Goal: Task Accomplishment & Management: Use online tool/utility

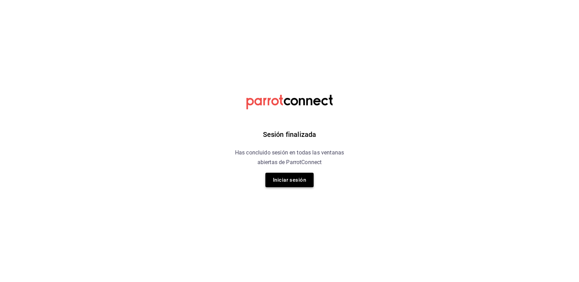
click at [279, 177] on button "Iniciar sesión" at bounding box center [289, 180] width 48 height 14
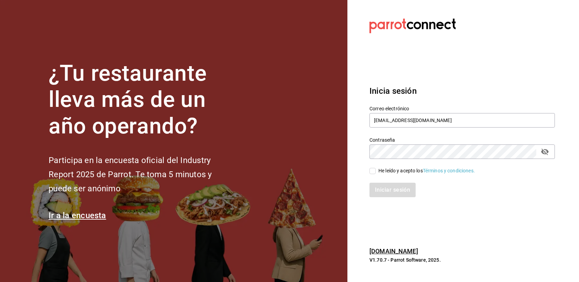
click at [372, 170] on input "He leído y acepto los Términos y condiciones." at bounding box center [372, 171] width 6 height 6
checkbox input "true"
click at [387, 187] on button "Iniciar sesión" at bounding box center [392, 190] width 47 height 14
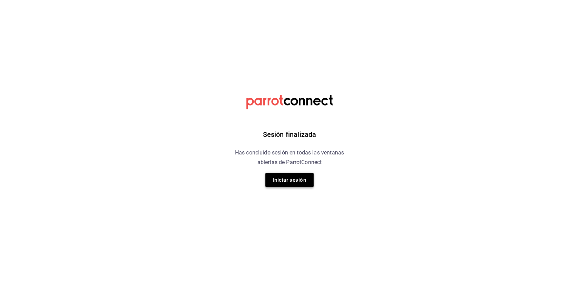
click at [284, 181] on button "Iniciar sesión" at bounding box center [289, 180] width 48 height 14
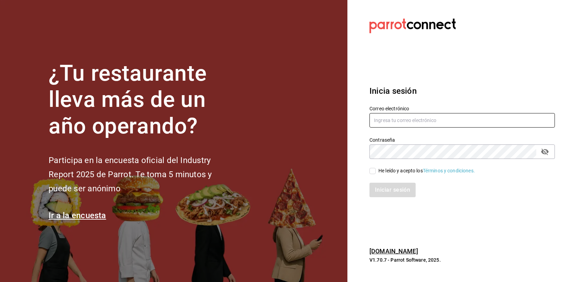
type input "[EMAIL_ADDRESS][DOMAIN_NAME]"
click at [372, 169] on input "He leído y acepto los Términos y condiciones." at bounding box center [372, 171] width 6 height 6
checkbox input "true"
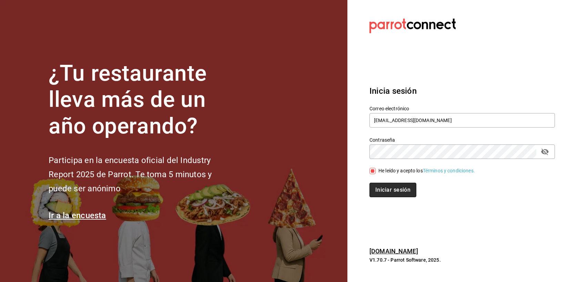
click at [384, 192] on button "Iniciar sesión" at bounding box center [392, 190] width 47 height 14
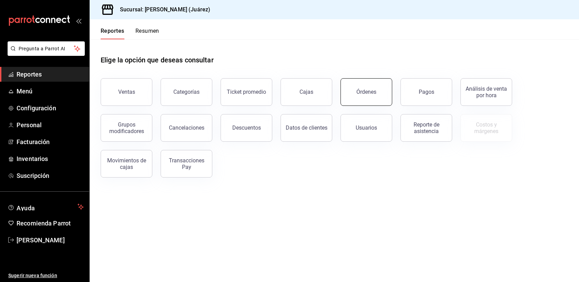
click at [360, 99] on button "Órdenes" at bounding box center [366, 92] width 52 height 28
